Goal: Task Accomplishment & Management: Manage account settings

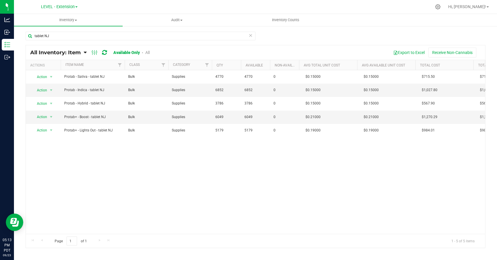
click at [125, 213] on div "Action Action Adjust qty Edit lots/costs Global inventory Locate inventory Prin…" at bounding box center [255, 152] width 459 height 164
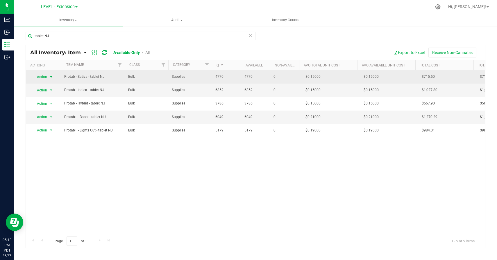
click at [45, 75] on span "Action" at bounding box center [40, 77] width 16 height 8
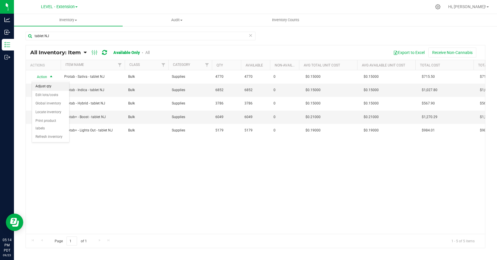
click at [50, 88] on li "Adjust qty" at bounding box center [50, 86] width 37 height 9
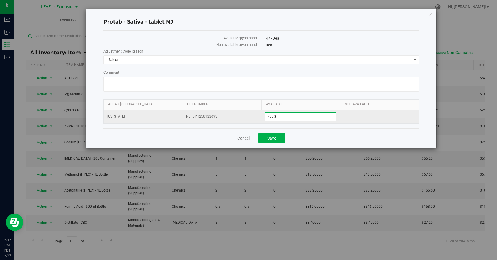
click at [298, 118] on span "4,770 4770" at bounding box center [301, 116] width 72 height 9
click at [298, 118] on input "4770" at bounding box center [300, 117] width 71 height 8
paste input "887"
type input "47887"
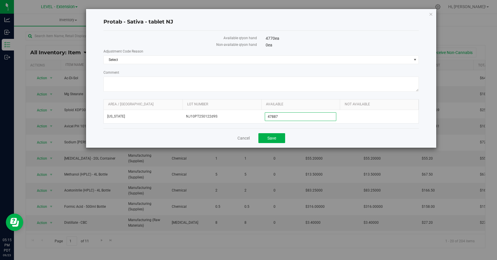
type input "47,887"
click at [301, 138] on div "Cancel Save" at bounding box center [260, 137] width 315 height 19
click at [281, 59] on span "Select" at bounding box center [258, 60] width 308 height 8
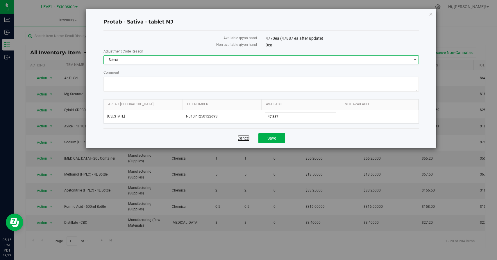
click at [239, 137] on link "Cancel" at bounding box center [243, 138] width 12 height 6
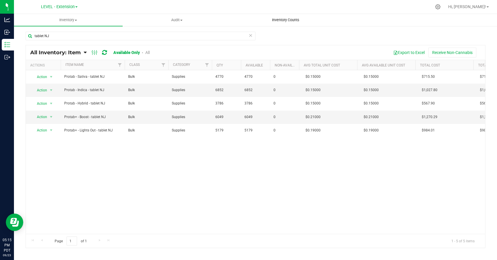
click at [290, 20] on span "Inventory Counts" at bounding box center [285, 19] width 43 height 5
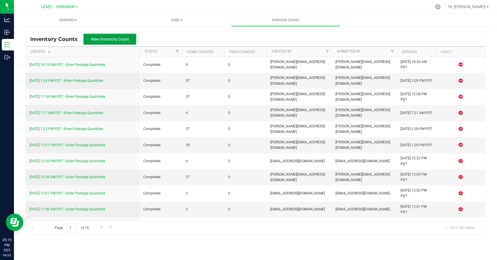
click at [110, 41] on span "New Inventory Count" at bounding box center [110, 39] width 38 height 5
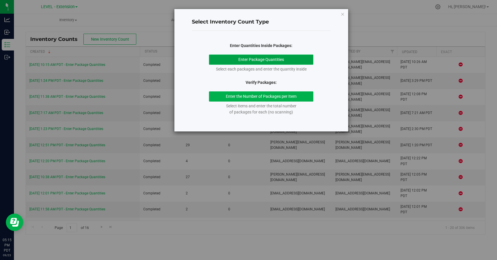
click at [283, 55] on button "Enter Package Quantities" at bounding box center [261, 60] width 104 height 10
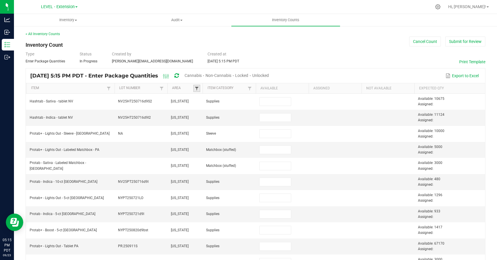
click at [196, 89] on span at bounding box center [196, 88] width 5 height 5
click at [203, 137] on li "[US_STATE]" at bounding box center [225, 136] width 56 height 8
checkbox Jersey "true"
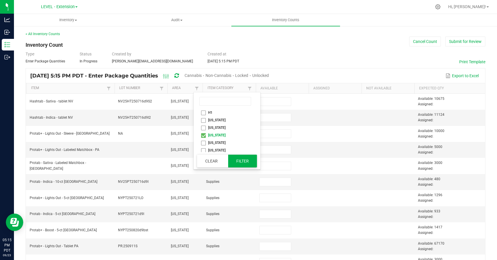
click at [238, 158] on button "Filter" at bounding box center [242, 161] width 29 height 13
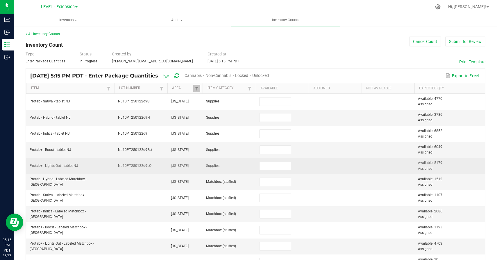
scroll to position [40, 0]
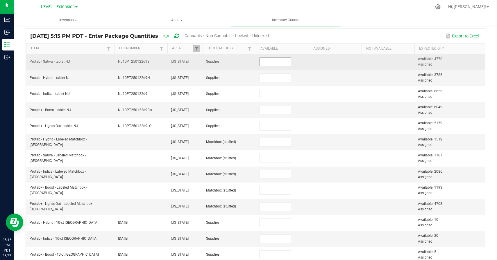
click at [269, 62] on input at bounding box center [275, 62] width 32 height 8
paste input "47887"
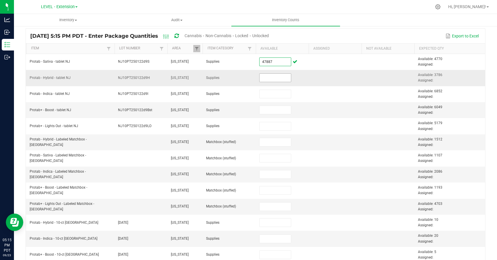
type input "47,887"
click at [275, 80] on input at bounding box center [275, 78] width 32 height 8
paste input "56109"
type input "56,109"
click at [308, 80] on td "56,109" at bounding box center [282, 78] width 53 height 16
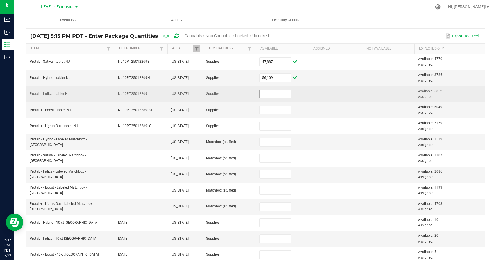
click at [273, 91] on input at bounding box center [275, 94] width 32 height 8
paste input "49700"
type input "49,700"
click at [336, 89] on td at bounding box center [334, 94] width 53 height 16
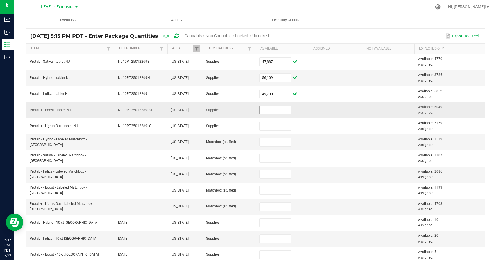
click at [274, 110] on input at bounding box center [275, 110] width 32 height 8
paste input "52189"
type input "52,189"
click at [317, 110] on td at bounding box center [334, 110] width 53 height 16
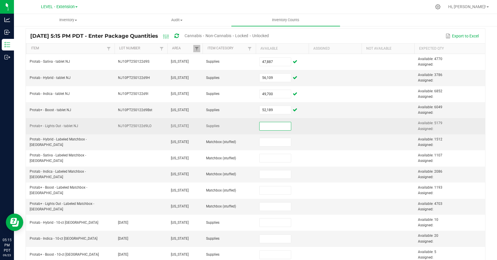
click at [267, 130] on input at bounding box center [275, 126] width 32 height 8
paste input "48923"
type input "48,923"
click at [318, 128] on td at bounding box center [334, 126] width 53 height 16
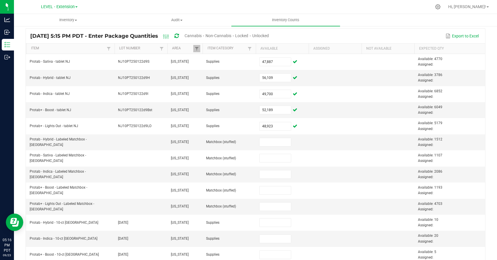
click at [335, 32] on div "Export to Excel" at bounding box center [376, 36] width 207 height 10
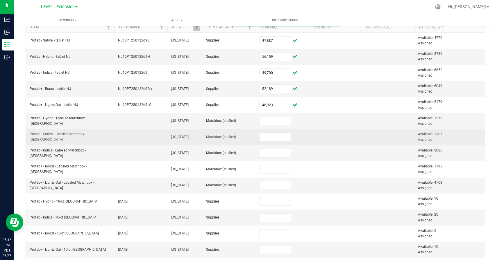
scroll to position [114, 0]
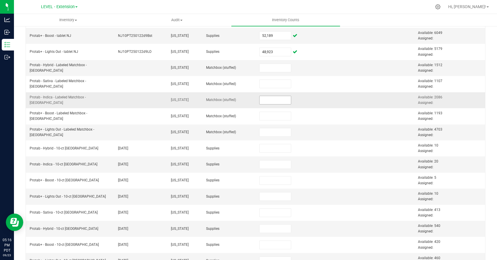
click at [282, 102] on input at bounding box center [275, 100] width 32 height 8
paste input "1803"
type input "1,803"
click at [279, 69] on input at bounding box center [275, 68] width 32 height 8
paste input "1403"
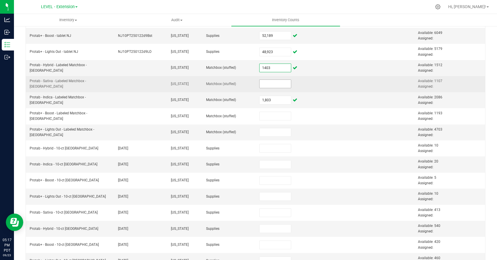
type input "1,403"
click at [272, 86] on input at bounding box center [275, 84] width 32 height 8
paste input "1025"
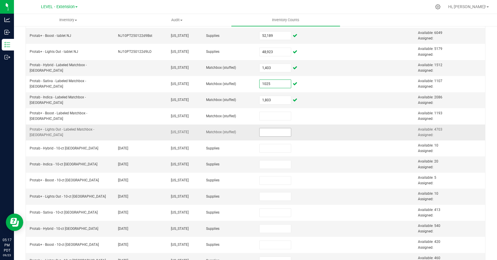
type input "1,025"
click at [272, 133] on input at bounding box center [275, 132] width 32 height 8
paste input "4302"
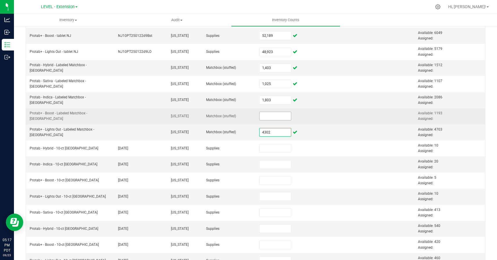
type input "4,302"
click at [278, 115] on input at bounding box center [275, 116] width 32 height 8
paste input "611"
type input "611"
click at [318, 120] on td at bounding box center [334, 116] width 53 height 16
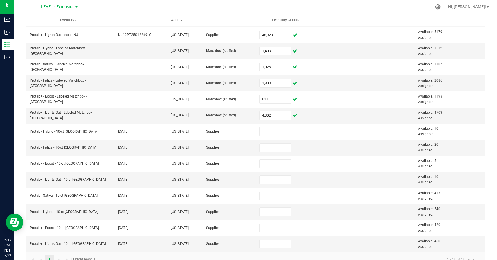
scroll to position [144, 0]
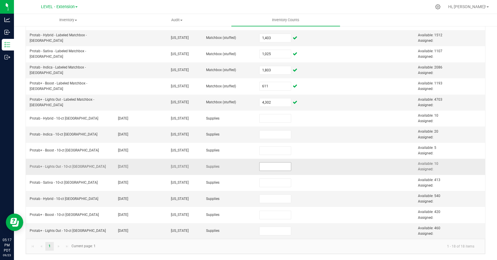
click at [272, 166] on input at bounding box center [275, 167] width 32 height 8
click at [271, 174] on td at bounding box center [282, 167] width 53 height 16
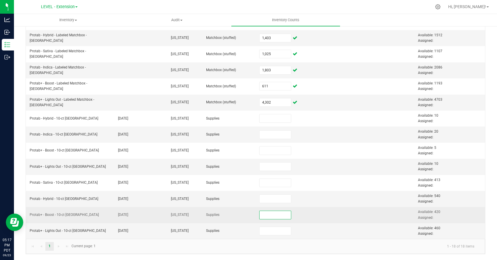
click at [271, 219] on span at bounding box center [275, 215] width 32 height 9
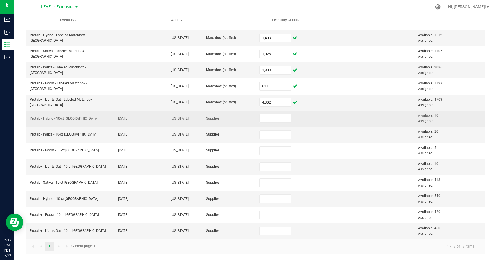
click at [277, 113] on td at bounding box center [282, 119] width 53 height 16
click at [276, 116] on input at bounding box center [275, 118] width 32 height 8
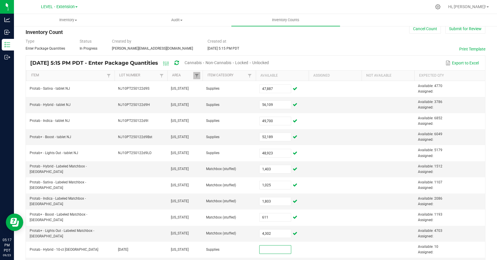
scroll to position [0, 0]
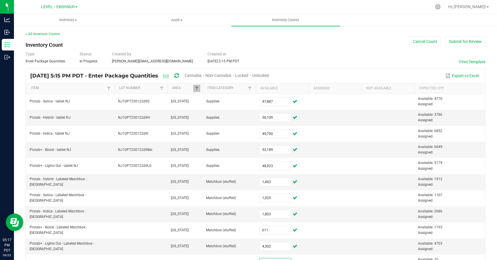
click at [294, 51] on div "Type Enter Package Quantities Status In Progress Created by [PERSON_NAME][EMAIL…" at bounding box center [255, 57] width 459 height 13
click at [457, 42] on button "Submit for Review" at bounding box center [465, 42] width 40 height 10
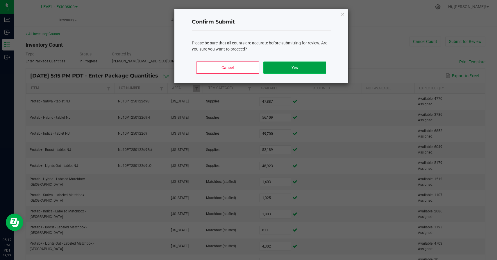
click at [295, 67] on button "Yes" at bounding box center [294, 68] width 62 height 12
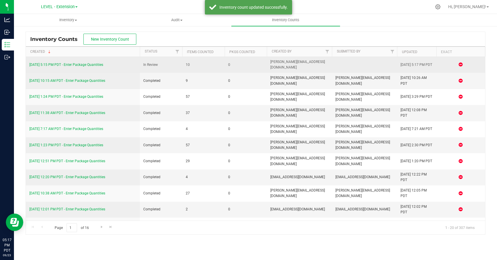
click at [100, 65] on link "[DATE] 5:15 PM PDT - Enter Package Quantities" at bounding box center [66, 65] width 74 height 4
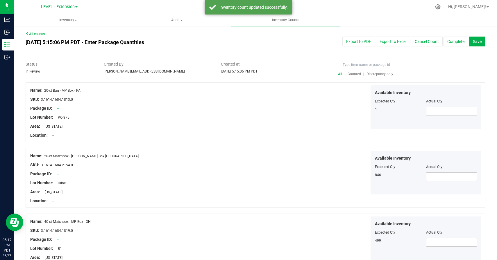
click at [381, 76] on span "Discrepancy only" at bounding box center [379, 74] width 27 height 4
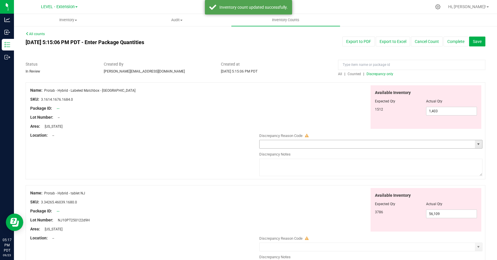
click at [476, 140] on div "Discrepancy Reason Code" at bounding box center [370, 141] width 223 height 16
click at [479, 144] on span "select" at bounding box center [478, 144] width 5 height 5
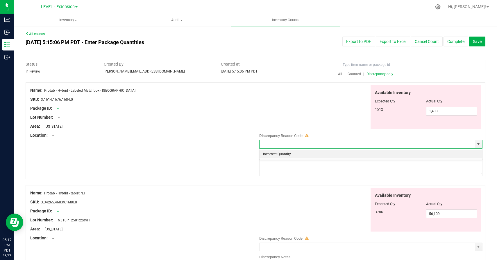
click at [371, 154] on li "Incorrect Quantity" at bounding box center [370, 154] width 222 height 9
type input "Incorrect Quantity"
click at [367, 169] on textarea at bounding box center [370, 167] width 223 height 17
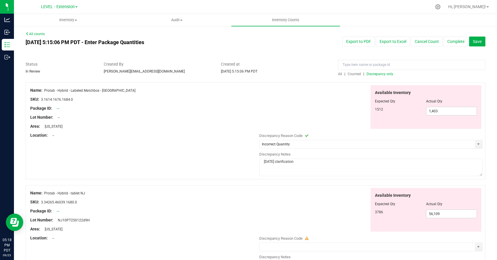
click at [286, 162] on textarea "[DATE] clarification" at bounding box center [370, 167] width 223 height 17
click at [274, 161] on textarea "[DATE] batch udpate" at bounding box center [370, 167] width 223 height 17
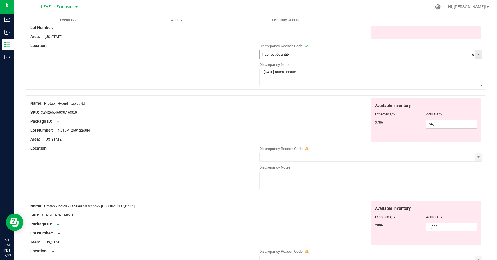
scroll to position [99, 0]
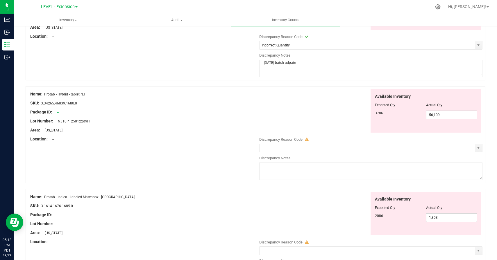
click at [280, 64] on textarea "[DATE] batch udpate" at bounding box center [370, 68] width 223 height 17
click at [278, 63] on textarea "[DATE] batch udpate" at bounding box center [370, 68] width 223 height 17
click at [298, 63] on textarea "[DATE] bulk batch udpate" at bounding box center [370, 68] width 223 height 17
type textarea "[DATE] bulk batch update"
click at [306, 80] on div at bounding box center [255, 83] width 459 height 6
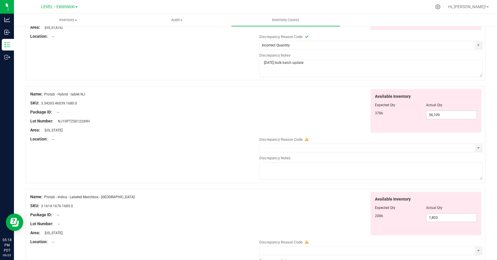
click at [297, 63] on textarea "[DATE] bulk batch update" at bounding box center [370, 68] width 223 height 17
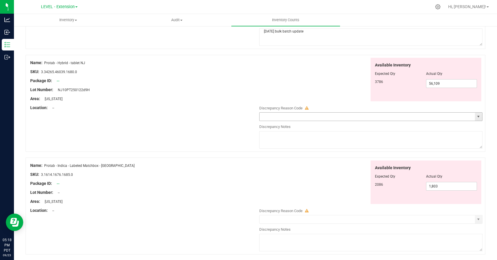
click at [479, 117] on span "select" at bounding box center [478, 116] width 5 height 5
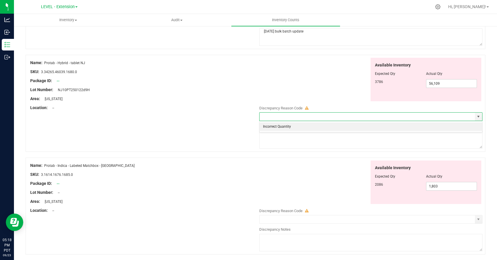
click at [375, 130] on li "Incorrect Quantity" at bounding box center [370, 127] width 222 height 9
type input "Incorrect Quantity"
click at [375, 139] on textarea at bounding box center [370, 139] width 223 height 17
paste textarea "[DATE] bulk batch update"
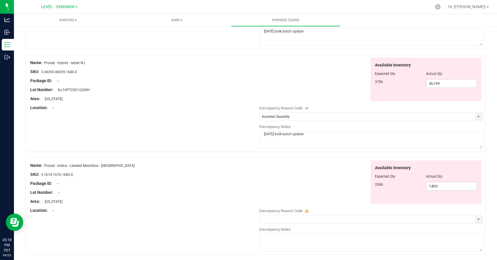
type textarea "[DATE] bulk batch update"
click at [337, 173] on div "Available Inventory Expected Qty Actual Qty 2086 1,803 1803" at bounding box center [369, 183] width 226 height 44
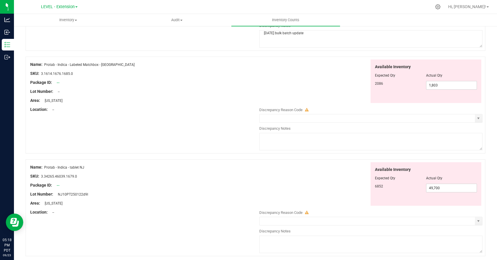
scroll to position [257, 0]
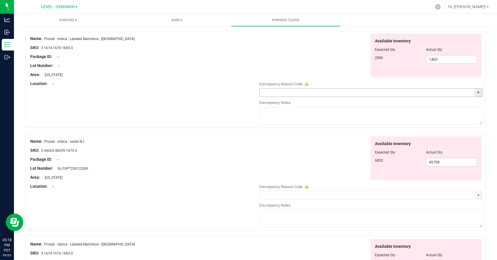
click at [480, 93] on span "select" at bounding box center [478, 92] width 5 height 5
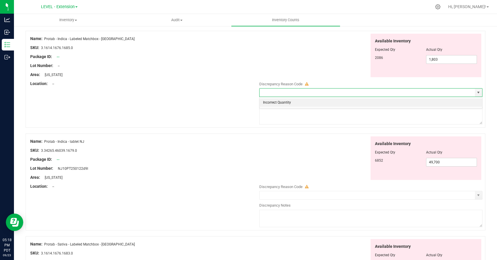
click at [432, 107] on li "Incorrect Quantity" at bounding box center [370, 102] width 222 height 9
type input "Incorrect Quantity"
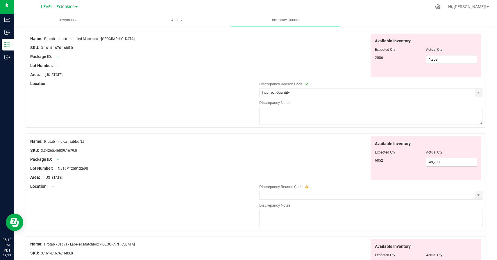
click at [429, 116] on textarea at bounding box center [370, 115] width 223 height 17
paste textarea "[DATE] bulk batch update"
type textarea "[DATE] bulk batch update"
click at [345, 161] on div "Available Inventory Expected Qty Actual Qty 6852 49,700 49700" at bounding box center [369, 159] width 226 height 44
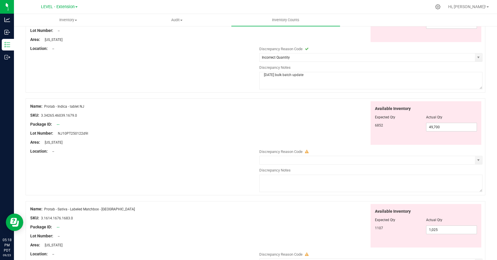
scroll to position [366, 0]
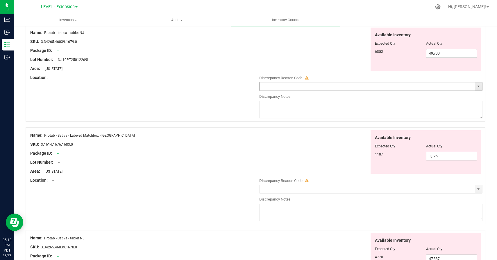
click at [478, 89] on span "select" at bounding box center [478, 86] width 7 height 8
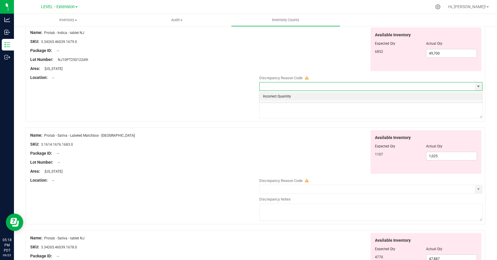
click at [358, 99] on li "Incorrect Quantity" at bounding box center [370, 96] width 222 height 9
type input "Incorrect Quantity"
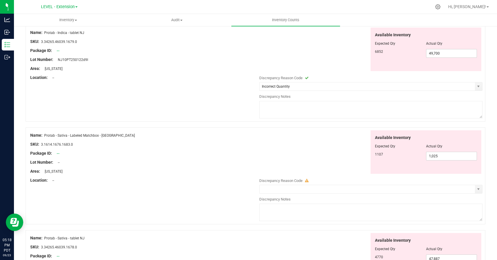
click at [358, 114] on textarea at bounding box center [370, 109] width 223 height 17
paste textarea "[DATE] bulk batch update"
type textarea "[DATE] bulk batch update"
click at [349, 150] on div "Available Inventory Expected Qty Actual Qty 1107 1,025 1025" at bounding box center [369, 152] width 226 height 44
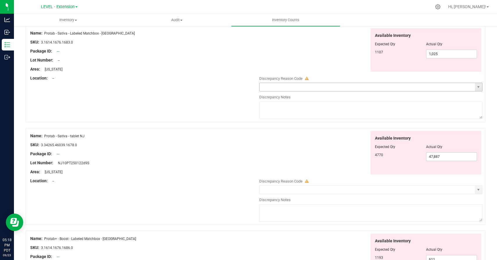
click at [480, 90] on span "select" at bounding box center [478, 87] width 7 height 8
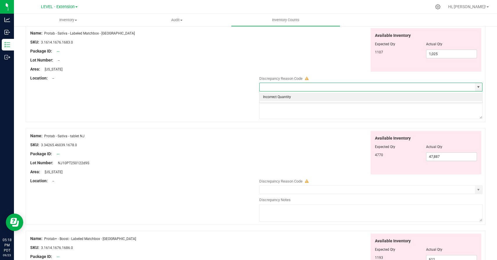
click at [363, 98] on li "Incorrect Quantity" at bounding box center [370, 97] width 222 height 9
type input "Incorrect Quantity"
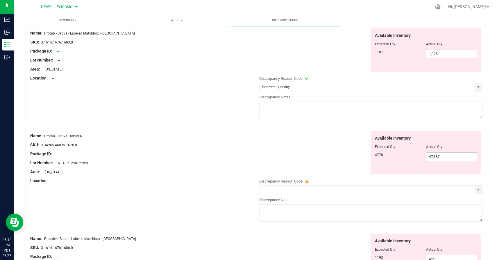
click at [360, 112] on textarea at bounding box center [370, 110] width 223 height 17
paste textarea "[DATE] bulk batch update"
type textarea "[DATE] bulk batch update"
click at [342, 146] on div "Available Inventory Expected Qty Actual Qty 4770 47,887 47887" at bounding box center [369, 153] width 226 height 44
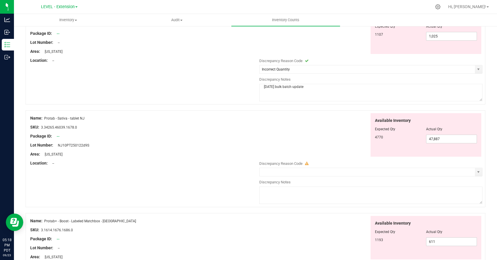
scroll to position [552, 0]
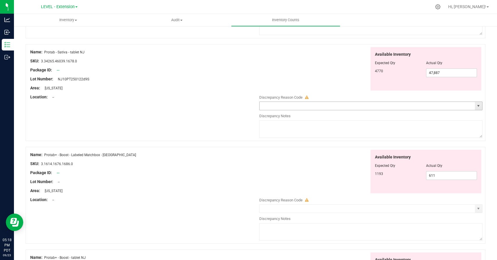
click at [477, 107] on span "select" at bounding box center [478, 106] width 5 height 5
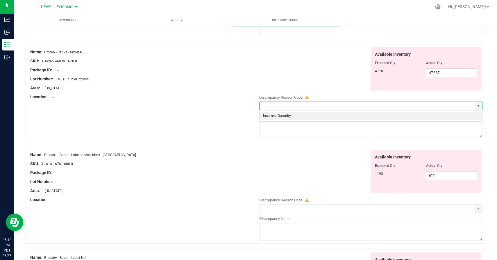
click at [353, 114] on li "Incorrect Quantity" at bounding box center [370, 116] width 222 height 9
type input "Incorrect Quantity"
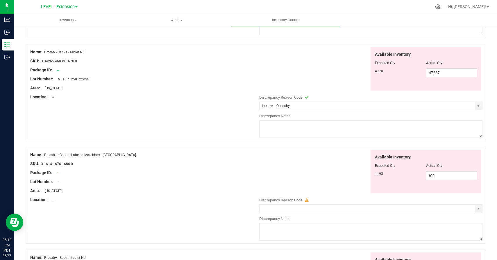
click at [352, 124] on textarea at bounding box center [370, 129] width 223 height 17
paste textarea "[DATE] bulk batch update"
type textarea "[DATE] bulk batch update"
click at [336, 156] on div "Available Inventory Expected Qty Actual Qty 1193 611 611" at bounding box center [369, 172] width 226 height 44
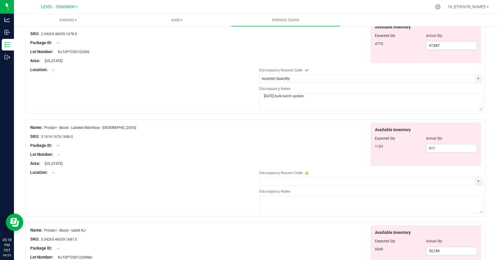
scroll to position [651, 0]
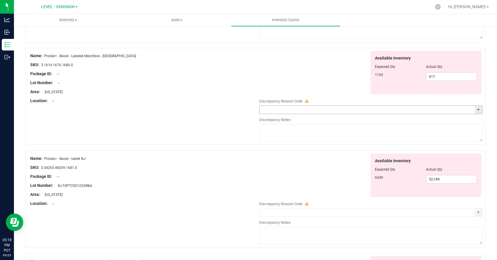
click at [478, 111] on span "select" at bounding box center [478, 109] width 5 height 5
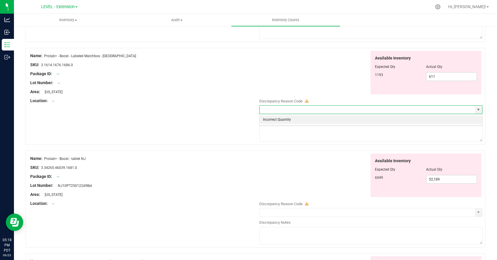
click at [324, 121] on li "Incorrect Quantity" at bounding box center [370, 120] width 222 height 9
type input "Incorrect Quantity"
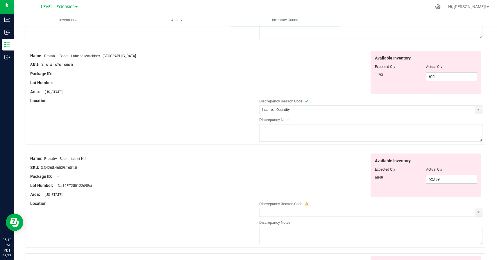
click at [322, 136] on textarea at bounding box center [370, 132] width 223 height 17
paste textarea "[DATE] bulk batch update"
type textarea "[DATE] bulk batch update"
click at [322, 162] on div "Available Inventory Expected Qty Actual Qty 6049 52,189 52189" at bounding box center [369, 176] width 226 height 44
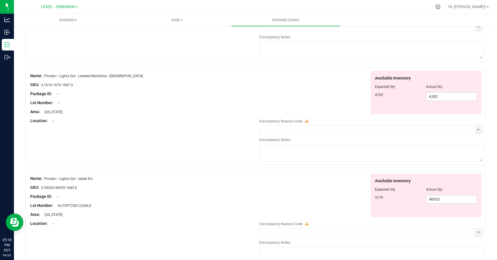
scroll to position [817, 0]
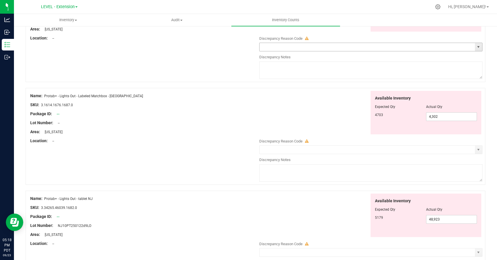
click at [478, 46] on span "select" at bounding box center [478, 47] width 5 height 5
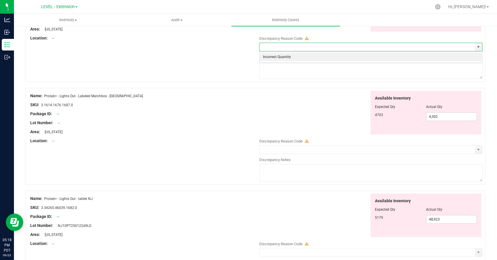
click at [353, 57] on li "Incorrect Quantity" at bounding box center [370, 57] width 222 height 9
type input "Incorrect Quantity"
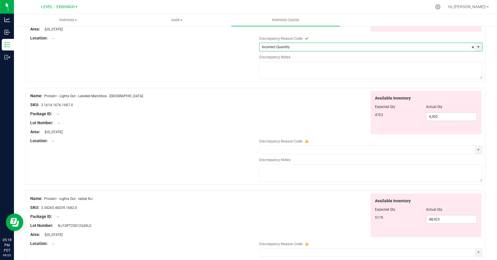
click at [350, 69] on textarea at bounding box center [370, 70] width 223 height 17
paste textarea "[DATE] bulk batch update"
type textarea "[DATE] bulk batch update"
click at [314, 136] on div at bounding box center [370, 137] width 223 height 3
click at [479, 149] on span "select" at bounding box center [478, 150] width 5 height 5
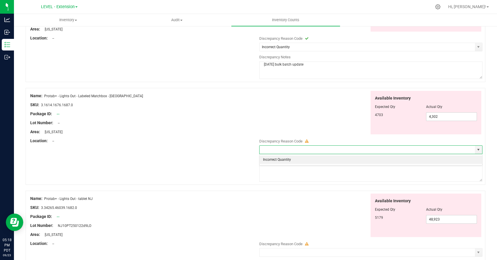
click at [407, 162] on li "Incorrect Quantity" at bounding box center [370, 160] width 222 height 9
type input "Incorrect Quantity"
click at [394, 177] on textarea at bounding box center [370, 172] width 223 height 17
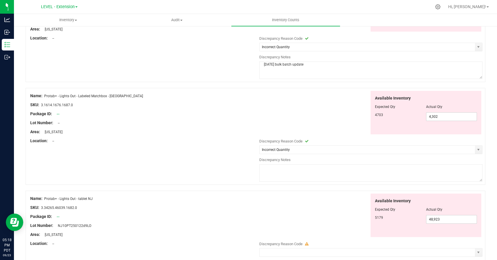
paste textarea "[DATE] bulk batch update"
type textarea "[DATE] bulk batch update"
click at [297, 132] on div "Available Inventory Expected Qty Actual Qty 4703 4,302 4302" at bounding box center [369, 113] width 226 height 44
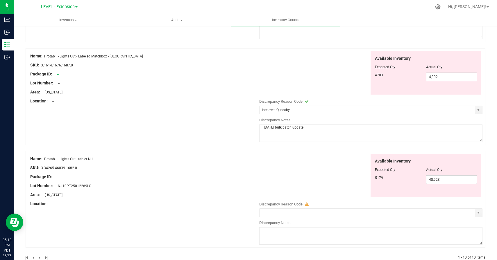
scroll to position [870, 0]
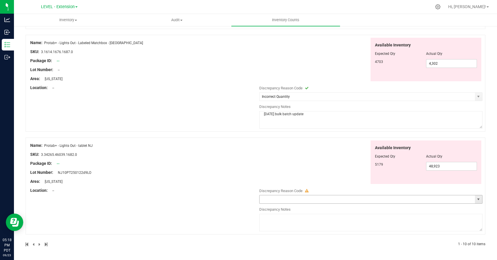
click at [478, 201] on span "select" at bounding box center [478, 199] width 5 height 5
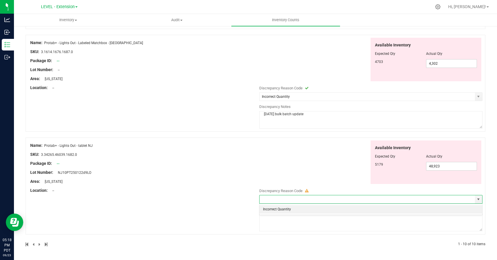
click at [287, 209] on li "Incorrect Quantity" at bounding box center [370, 209] width 222 height 9
type input "Incorrect Quantity"
click at [287, 218] on textarea at bounding box center [370, 222] width 223 height 17
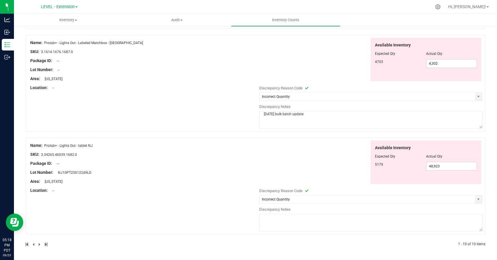
paste textarea "[DATE] bulk batch update"
type textarea "[DATE] bulk batch update"
click at [231, 209] on div "Name: Protab+ - Lights Out - tablet NJ SKU: 3.34265.46039.1682.0 Package ID: --…" at bounding box center [255, 186] width 459 height 97
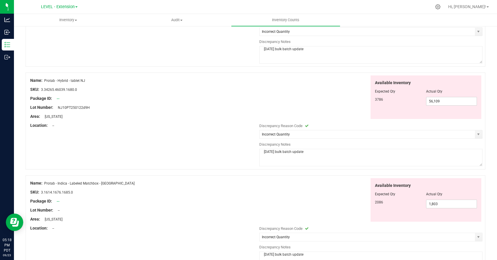
scroll to position [0, 0]
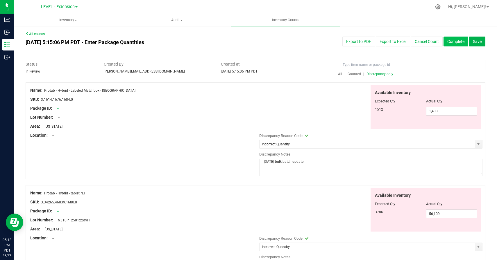
click at [457, 42] on button "Complete" at bounding box center [455, 42] width 25 height 10
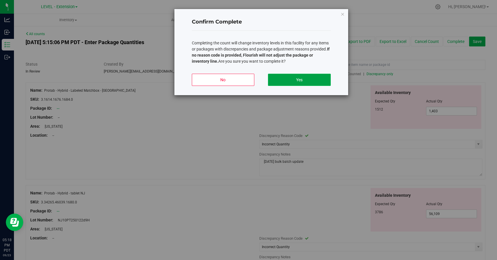
click at [299, 80] on button "Yes" at bounding box center [299, 80] width 62 height 12
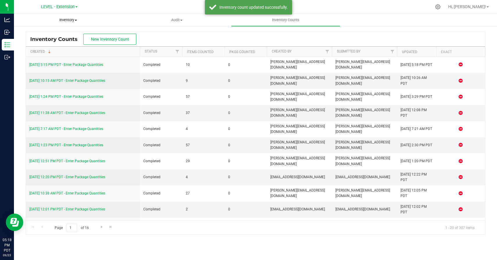
click at [69, 20] on span "Inventory" at bounding box center [68, 19] width 108 height 5
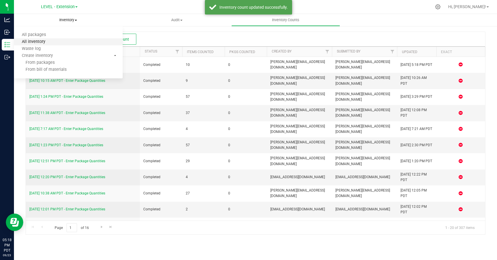
click at [38, 41] on span "All inventory" at bounding box center [33, 41] width 39 height 5
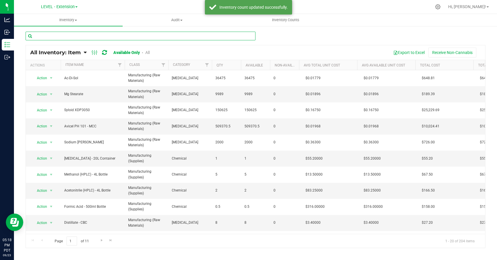
click at [105, 36] on input "text" at bounding box center [141, 36] width 230 height 9
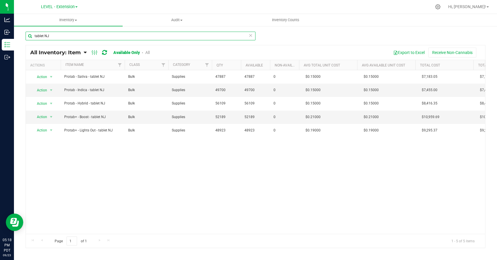
type input "tablet NJ"
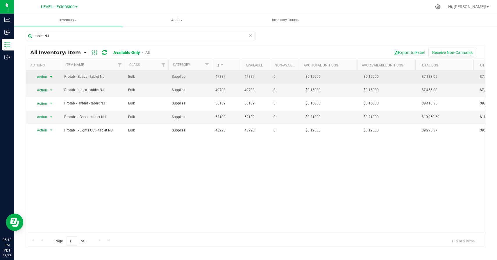
click at [36, 77] on span "Action" at bounding box center [40, 77] width 16 height 8
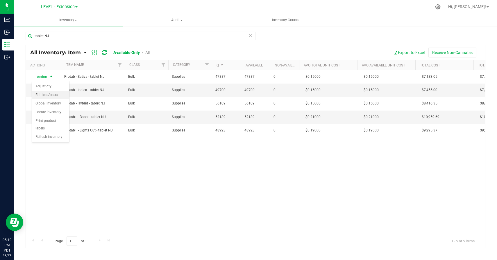
click at [40, 96] on li "Edit lots/costs" at bounding box center [50, 95] width 37 height 9
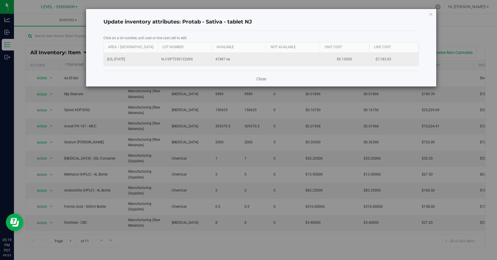
click at [179, 60] on span "NJ10PT250122d9S" at bounding box center [184, 60] width 47 height 6
click at [179, 60] on input "NJ10PT250122d9S" at bounding box center [183, 59] width 48 height 9
type input "NJ10PT250820d9S"
click at [182, 75] on div "Close" at bounding box center [260, 79] width 315 height 16
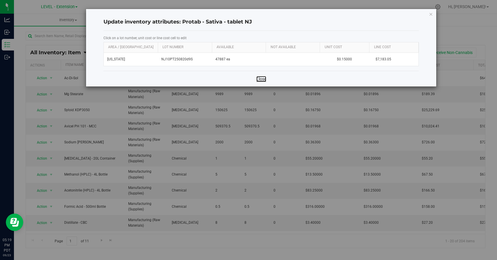
click at [259, 81] on link "Close" at bounding box center [261, 79] width 10 height 6
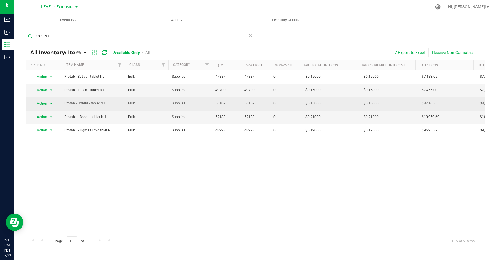
click at [45, 103] on span "Action" at bounding box center [40, 104] width 16 height 8
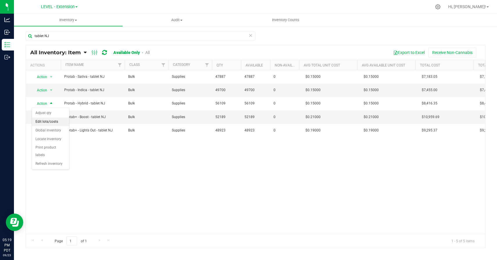
click at [44, 121] on li "Edit lots/costs" at bounding box center [50, 122] width 37 height 9
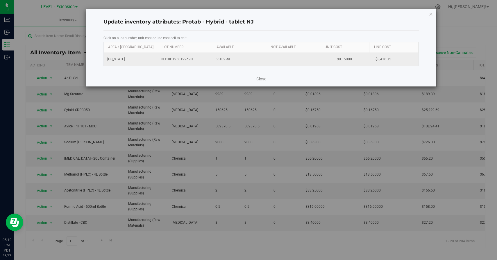
click at [187, 60] on span "NJ10PT250122d9H" at bounding box center [184, 60] width 47 height 6
click at [186, 60] on input "NJ10PT250122d9H" at bounding box center [183, 59] width 48 height 9
type input "NJ10PT250820d9H"
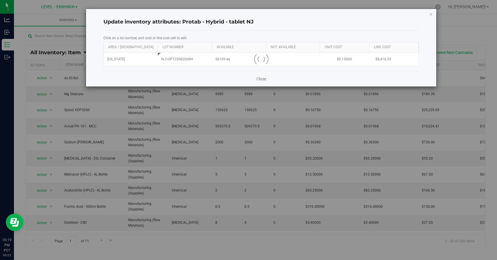
click at [196, 79] on div "Close" at bounding box center [260, 79] width 315 height 16
click at [262, 79] on link "Close" at bounding box center [261, 79] width 10 height 6
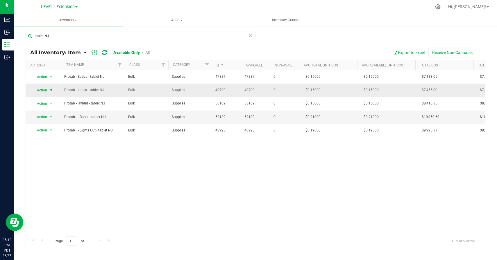
click at [43, 91] on span "Action" at bounding box center [40, 90] width 16 height 8
click at [43, 107] on li "Edit lots/costs" at bounding box center [50, 108] width 37 height 9
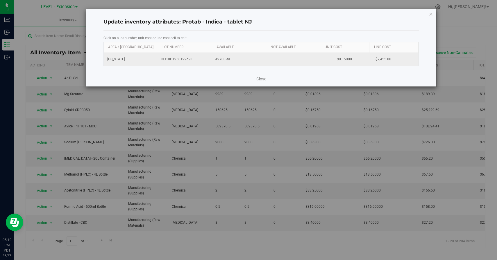
click at [179, 57] on span "NJ10PT250122d9I" at bounding box center [184, 60] width 47 height 6
click at [177, 62] on input "NJ10PT250122d9I" at bounding box center [183, 59] width 48 height 9
click at [177, 59] on input "NJ10PT250122d9I" at bounding box center [183, 59] width 48 height 9
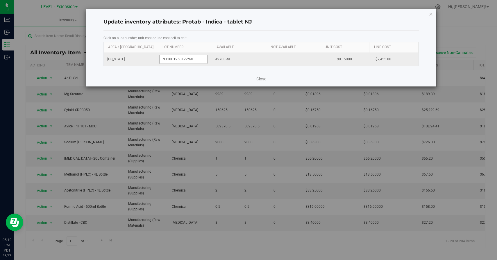
type input "NJ10PT250820d9I"
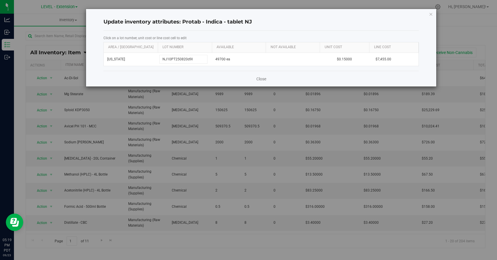
click at [179, 74] on div "Close" at bounding box center [260, 79] width 315 height 16
click at [263, 79] on link "Close" at bounding box center [261, 79] width 10 height 6
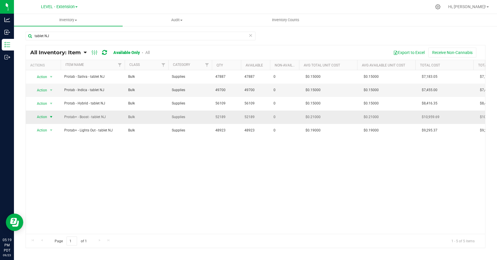
click at [44, 117] on span "Action" at bounding box center [40, 117] width 16 height 8
click at [43, 134] on li "Edit lots/costs" at bounding box center [50, 135] width 37 height 9
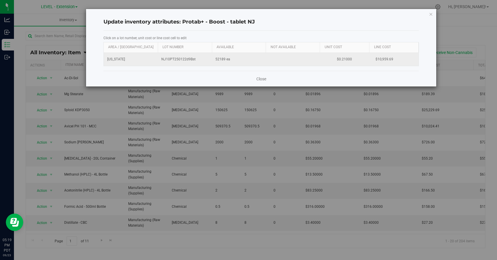
click at [182, 57] on span "NJ10PT250122d9Bst" at bounding box center [184, 60] width 47 height 6
click at [182, 60] on input "NJ10PT250122d9Bst" at bounding box center [183, 59] width 48 height 9
type input "NJPT250820d9BST"
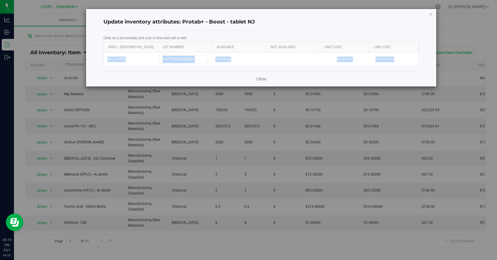
click at [182, 71] on div "Update inventory attributes: Protab+ - Boost - tablet NJ Click on a lot number,…" at bounding box center [261, 48] width 350 height 78
click at [261, 78] on link "Close" at bounding box center [261, 79] width 10 height 6
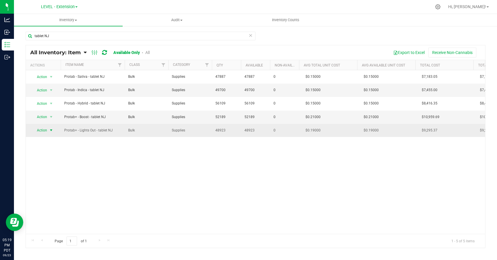
click at [43, 130] on span "Action" at bounding box center [40, 130] width 16 height 8
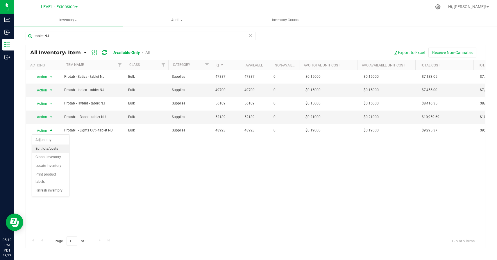
click at [43, 147] on li "Edit lots/costs" at bounding box center [50, 149] width 37 height 9
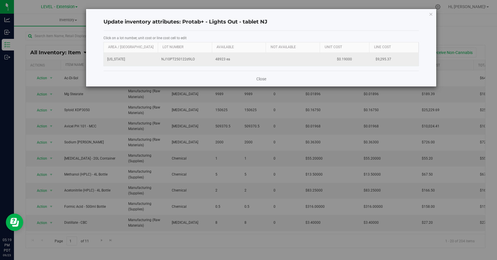
click at [173, 60] on span "NJ10PT250122d9LO" at bounding box center [184, 60] width 47 height 6
drag, startPoint x: 173, startPoint y: 60, endPoint x: 177, endPoint y: 59, distance: 3.2
click at [177, 59] on input "NJ10PT250122d9LO" at bounding box center [183, 59] width 48 height 9
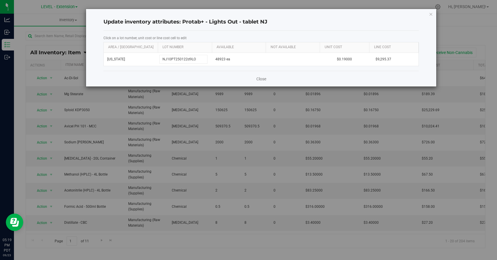
type input "NJPT250820d9LO"
click at [178, 70] on div "Click on a lot number, unit cost or line cost cell to edit Area / Locn Lot Numb…" at bounding box center [260, 51] width 315 height 40
click at [261, 79] on link "Close" at bounding box center [261, 79] width 10 height 6
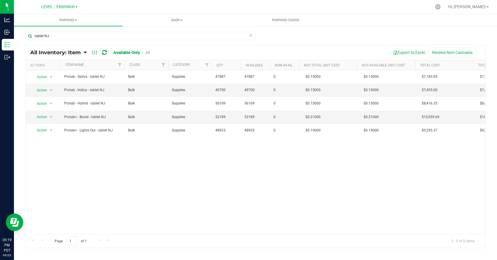
click at [238, 190] on div "Action Action Adjust qty Edit lots/costs Global inventory Locate inventory Prin…" at bounding box center [255, 152] width 459 height 164
click at [262, 36] on div "tablet NJ" at bounding box center [255, 38] width 459 height 13
click at [179, 193] on div "Action Action Adjust qty Edit lots/costs Global inventory Locate inventory Prin…" at bounding box center [255, 152] width 459 height 164
click at [46, 37] on input "tablet NJ" at bounding box center [141, 36] width 230 height 9
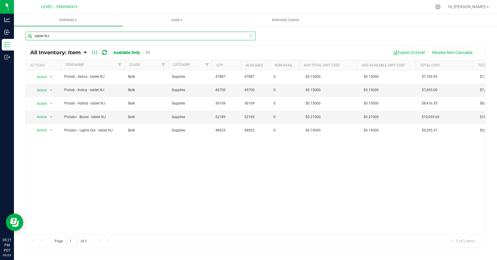
click at [46, 37] on input "tablet NJ" at bounding box center [141, 36] width 230 height 9
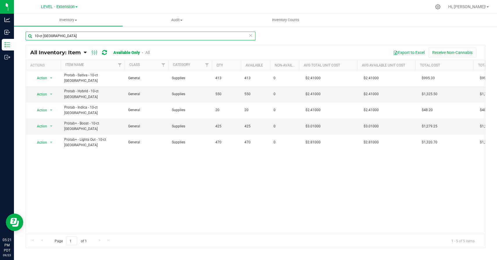
type input "10-ct [GEOGRAPHIC_DATA]"
click at [148, 178] on div "Action Action Adjust qty Edit lots/costs Global inventory Locate inventory Prin…" at bounding box center [255, 152] width 459 height 164
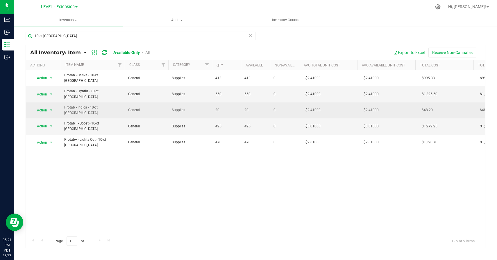
click at [307, 106] on span "$2.41000" at bounding box center [312, 110] width 21 height 8
copy span "2.41000"
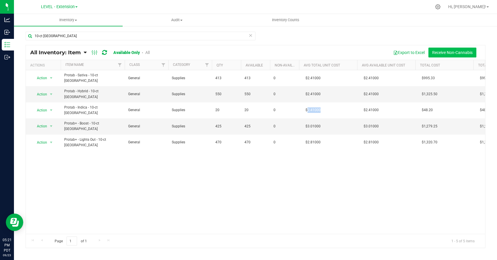
click at [455, 51] on button "Receive Non-Cannabis" at bounding box center [452, 53] width 48 height 10
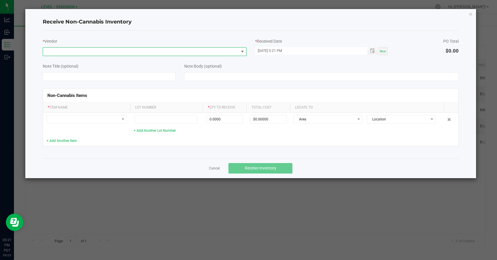
click at [143, 54] on span at bounding box center [140, 52] width 195 height 8
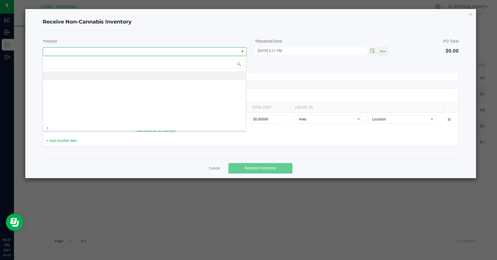
scroll to position [9, 204]
type input "level"
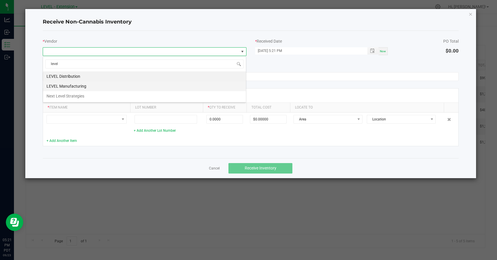
click at [97, 85] on li "LEVEL Manufacturing" at bounding box center [144, 86] width 203 height 10
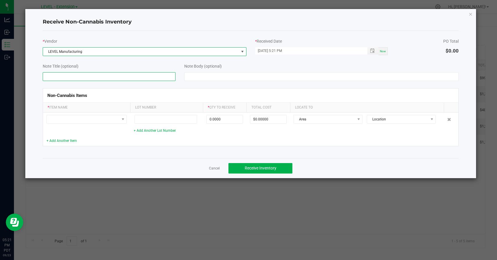
click at [85, 76] on input at bounding box center [109, 76] width 133 height 9
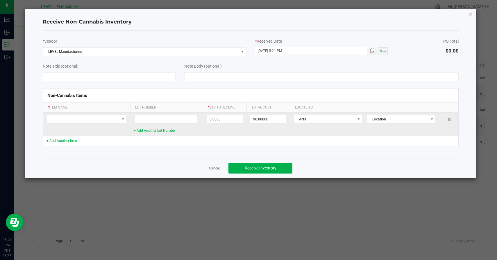
click at [85, 133] on td at bounding box center [86, 124] width 87 height 23
click at [91, 123] on span at bounding box center [83, 119] width 72 height 8
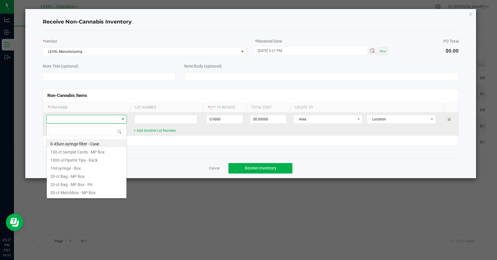
scroll to position [9, 80]
type input "10-ct [GEOGRAPHIC_DATA]"
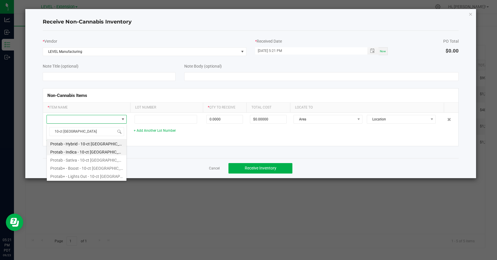
click at [87, 151] on li "Protab - Indica - 10-ct [GEOGRAPHIC_DATA]" at bounding box center [87, 151] width 80 height 8
type input "0 ea"
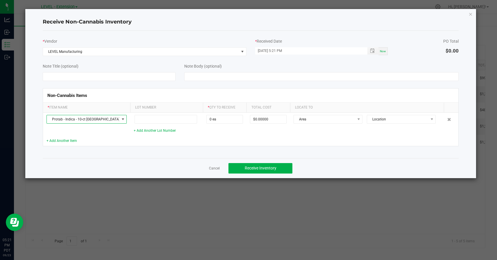
click at [136, 155] on div "* Vendor LEVEL Manufacturing * Received Date [DATE] 5:21 PM Now PO Total $0.00 …" at bounding box center [251, 95] width 416 height 128
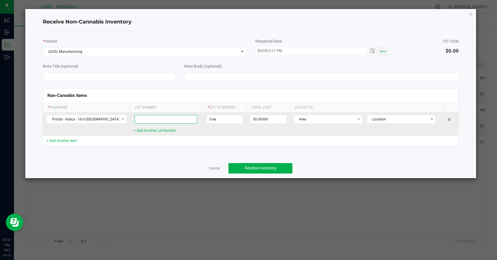
click at [152, 121] on input at bounding box center [165, 119] width 62 height 9
paste input "[DATE]"
type input "[DATE]"
click at [241, 120] on input "0" at bounding box center [224, 119] width 36 height 8
type input "593 ea"
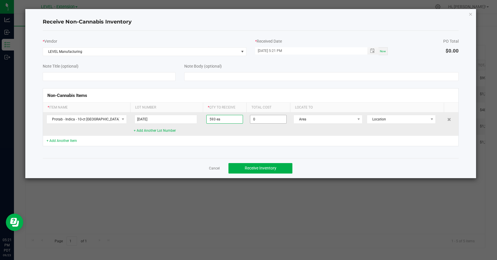
click at [259, 118] on input "0" at bounding box center [268, 119] width 36 height 8
paste input "1429.13"
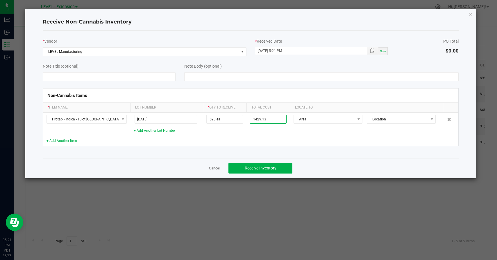
type input "$1,429.13000"
click at [341, 142] on td at bounding box center [367, 141] width 154 height 10
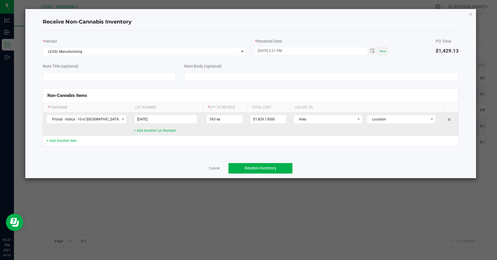
click at [337, 124] on td "Area Location" at bounding box center [367, 124] width 154 height 23
click at [332, 118] on span "Area" at bounding box center [324, 119] width 61 height 8
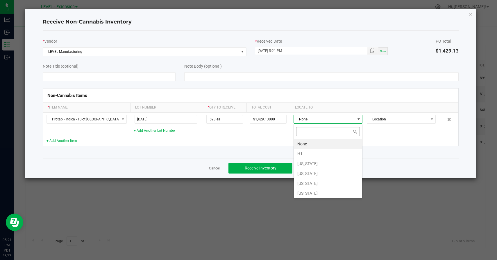
scroll to position [9, 69]
click at [317, 182] on li "[US_STATE]" at bounding box center [328, 184] width 68 height 10
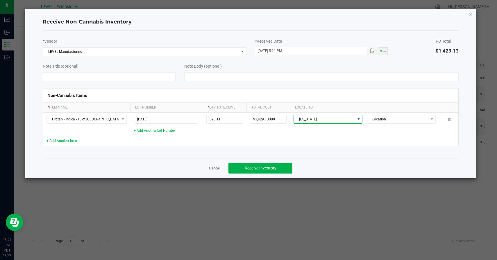
click at [276, 150] on div "Non-Cannabis Items * Item Name Lot Number * Qty to Receive Total Cost Locate To…" at bounding box center [250, 117] width 424 height 73
click at [265, 167] on span "Receive Inventory" at bounding box center [261, 168] width 32 height 5
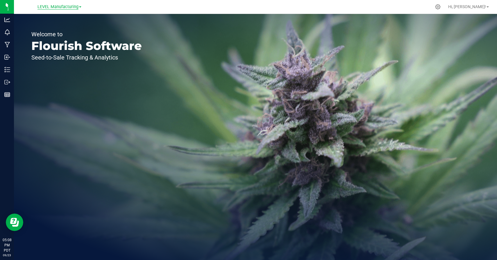
click at [69, 8] on span "LEVEL Manufacturing" at bounding box center [57, 6] width 41 height 5
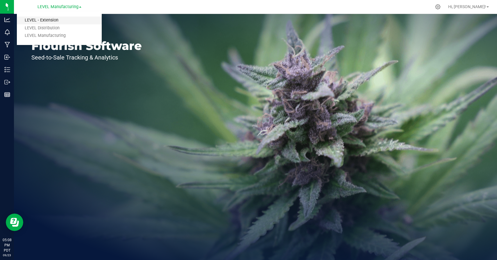
click at [58, 21] on link "LEVEL - Extension" at bounding box center [59, 21] width 85 height 8
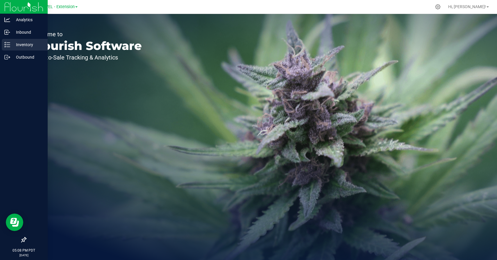
click at [6, 48] on div "Inventory" at bounding box center [25, 45] width 46 height 12
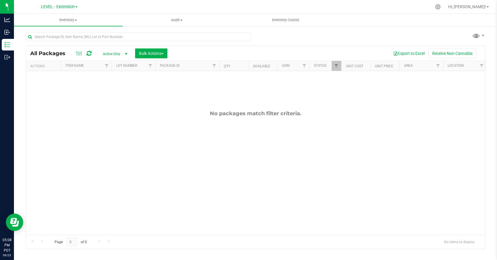
click at [212, 50] on div "Export to Excel Receive Non-Cannabis" at bounding box center [326, 54] width 309 height 10
click at [289, 22] on span "Inventory Counts" at bounding box center [285, 19] width 43 height 5
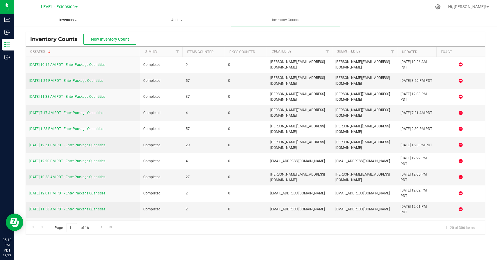
click at [69, 19] on span "Inventory" at bounding box center [68, 19] width 108 height 5
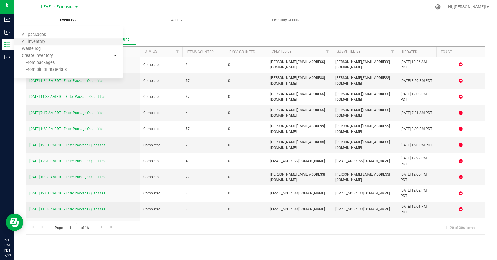
click at [57, 42] on li "All inventory" at bounding box center [68, 42] width 109 height 7
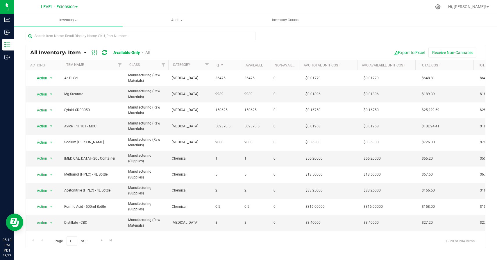
click at [84, 52] on icon at bounding box center [85, 52] width 3 height 5
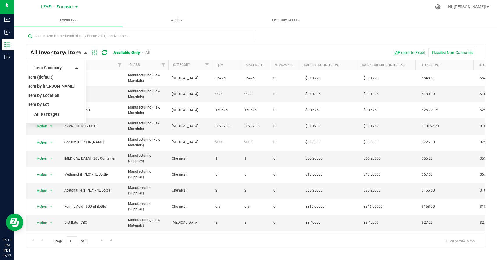
click at [62, 96] on li "Item by Location" at bounding box center [53, 95] width 50 height 9
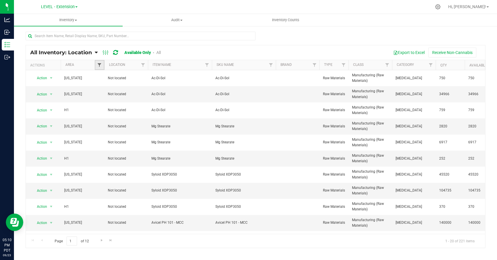
click at [99, 66] on span "Filter" at bounding box center [99, 65] width 5 height 5
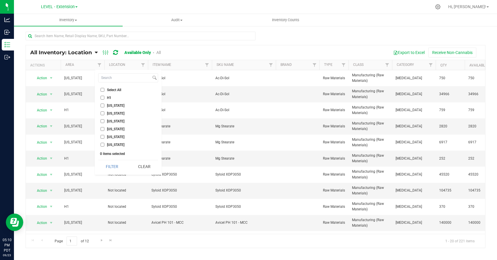
click at [100, 105] on li "[US_STATE]" at bounding box center [128, 106] width 60 height 6
click at [103, 106] on input "[US_STATE]" at bounding box center [102, 106] width 4 height 4
checkbox input "true"
click at [118, 167] on button "Filter" at bounding box center [112, 166] width 28 height 13
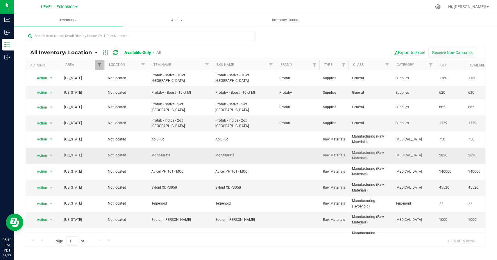
scroll to position [65, 0]
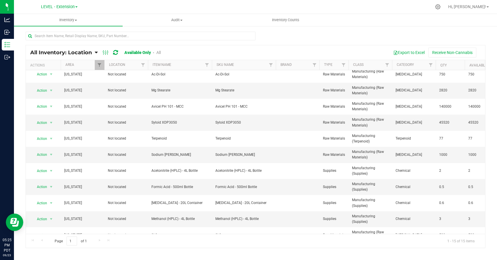
click at [374, 23] on ul "Inventory All packages All inventory Waste log Create inventory Audit Inventory…" at bounding box center [262, 20] width 497 height 12
